Goal: Check status: Check status

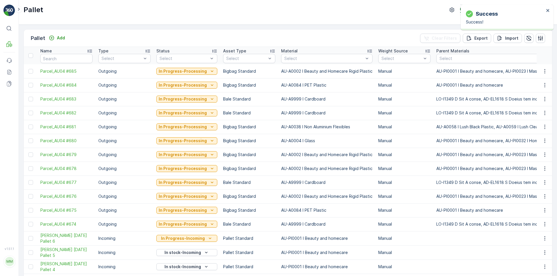
scroll to position [116, 0]
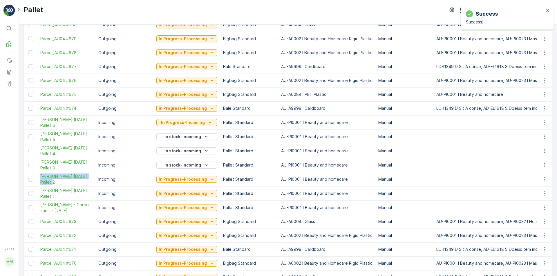
click at [75, 175] on span "[PERSON_NAME] [DATE] Pallet 2" at bounding box center [66, 180] width 52 height 12
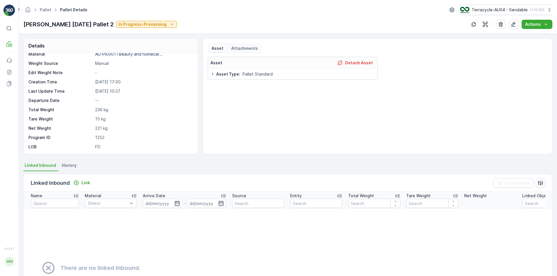
scroll to position [53, 0]
click at [46, 11] on link "Pallet" at bounding box center [46, 9] width 12 height 5
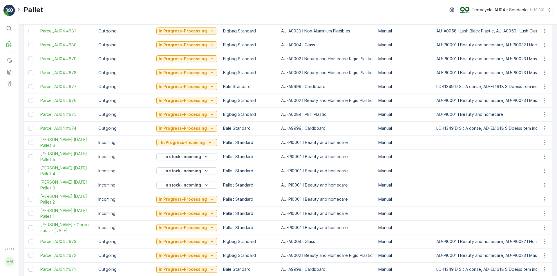
scroll to position [116, 0]
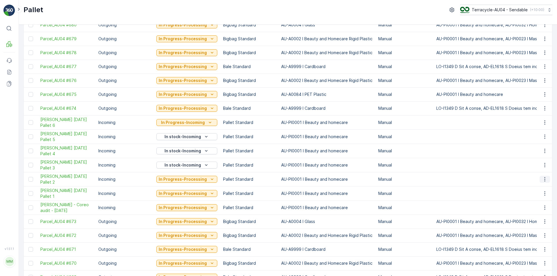
click at [543, 179] on icon "button" at bounding box center [545, 180] width 6 height 6
click at [537, 195] on span "Edit Pallet" at bounding box center [531, 196] width 20 height 6
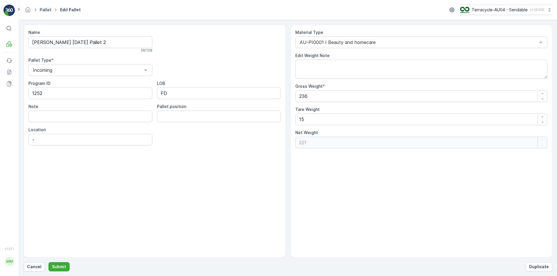
click at [48, 10] on link "Pallet" at bounding box center [46, 9] width 12 height 5
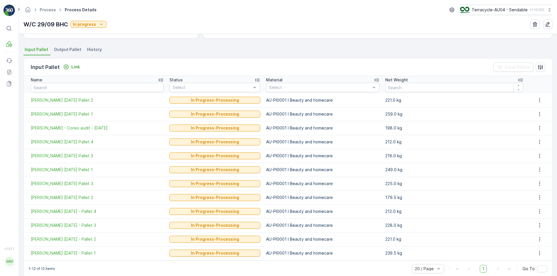
scroll to position [125, 0]
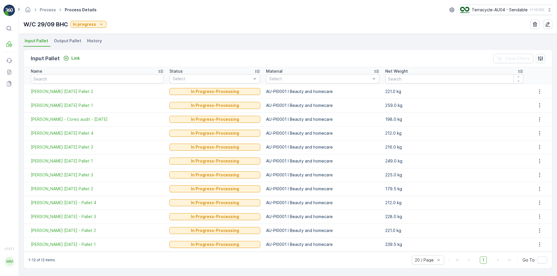
click at [376, 164] on p "AU-PI0001 I Beauty and homecare" at bounding box center [323, 161] width 114 height 6
click at [372, 152] on td "AU-PI0001 I Beauty and homecare" at bounding box center [322, 147] width 119 height 14
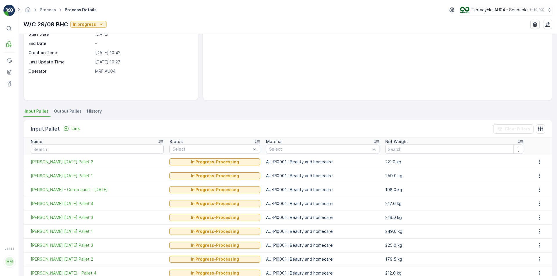
scroll to position [0, 0]
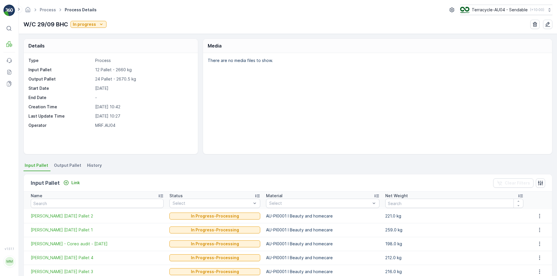
click at [67, 162] on li "Output Pallet" at bounding box center [68, 167] width 31 height 10
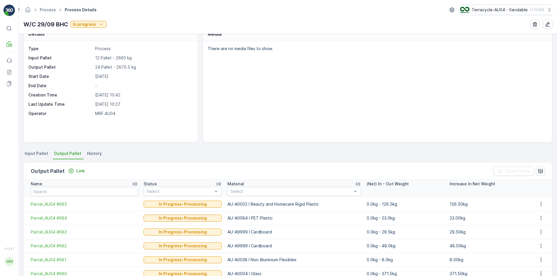
scroll to position [2, 0]
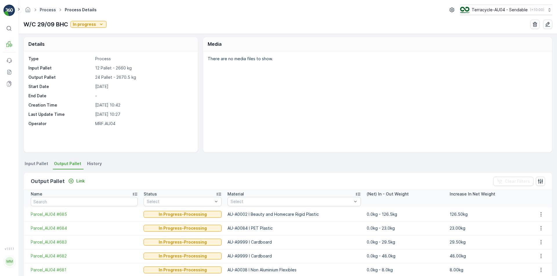
click at [51, 12] on link "Process" at bounding box center [48, 9] width 16 height 5
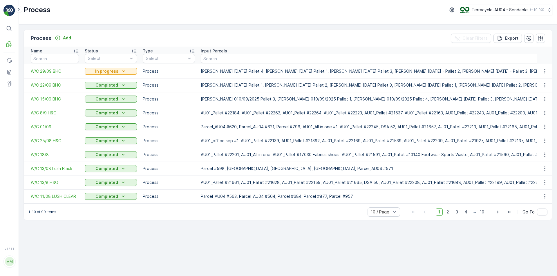
click at [56, 87] on span "W/C 22/09 BHC" at bounding box center [55, 85] width 48 height 6
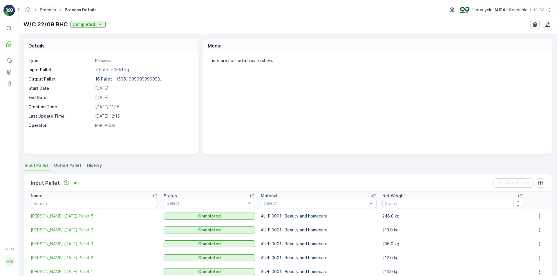
click at [43, 11] on link "Process" at bounding box center [48, 9] width 16 height 5
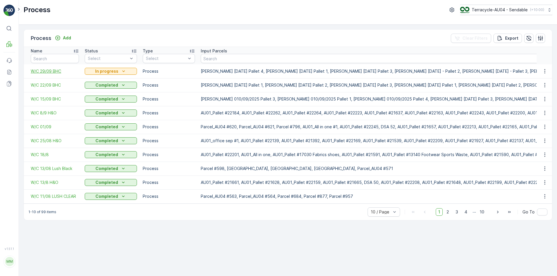
click at [56, 70] on span "W/C 29/09 BHC" at bounding box center [55, 71] width 48 height 6
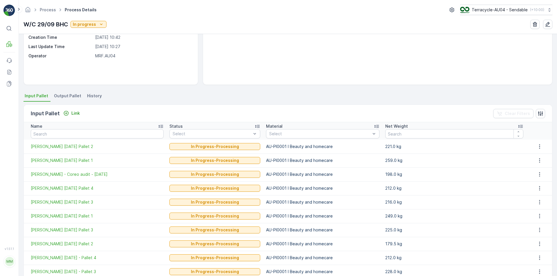
scroll to position [125, 0]
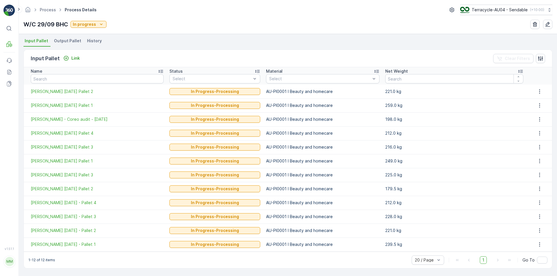
drag, startPoint x: 149, startPoint y: 144, endPoint x: 145, endPoint y: 141, distance: 5.6
click at [537, 90] on icon "button" at bounding box center [539, 92] width 6 height 6
